Goal: Task Accomplishment & Management: Manage account settings

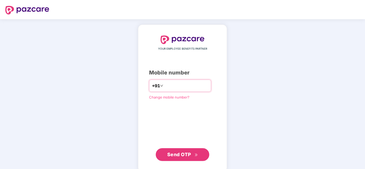
click at [166, 86] on input "number" at bounding box center [186, 86] width 44 height 9
type input "**********"
click at [187, 155] on span "Send OTP" at bounding box center [179, 155] width 24 height 6
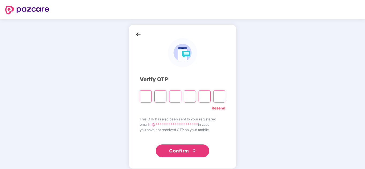
paste input "*"
type input "*"
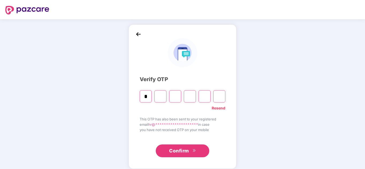
type input "*"
